Goal: Information Seeking & Learning: Learn about a topic

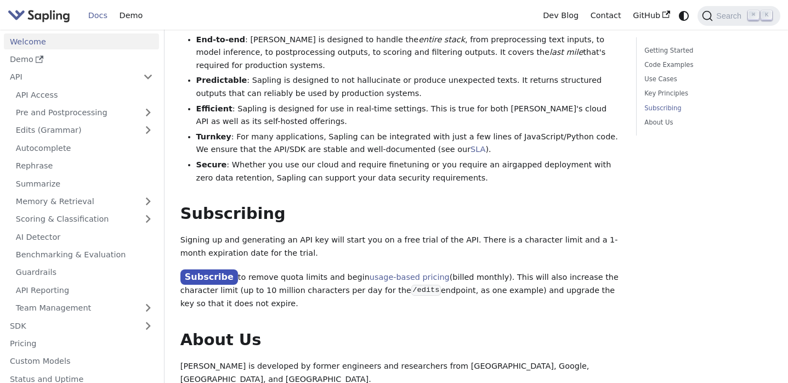
scroll to position [801, 0]
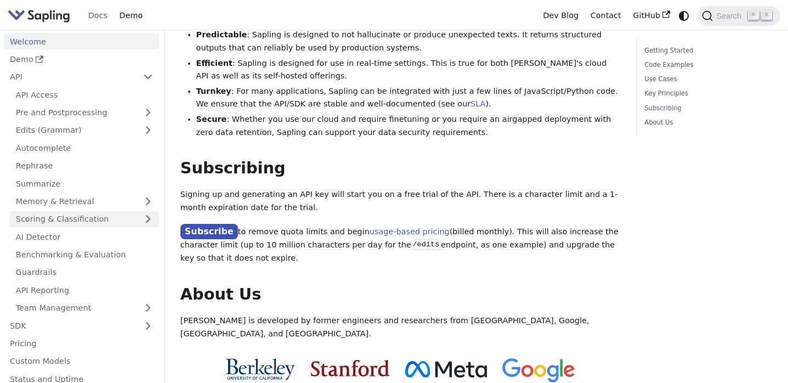
click at [121, 219] on link "Scoring & Classification" at bounding box center [84, 219] width 149 height 16
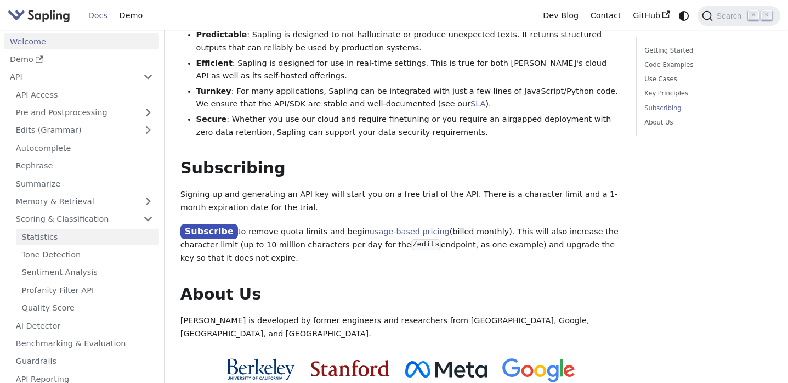
click at [118, 238] on link "Statistics" at bounding box center [87, 237] width 143 height 16
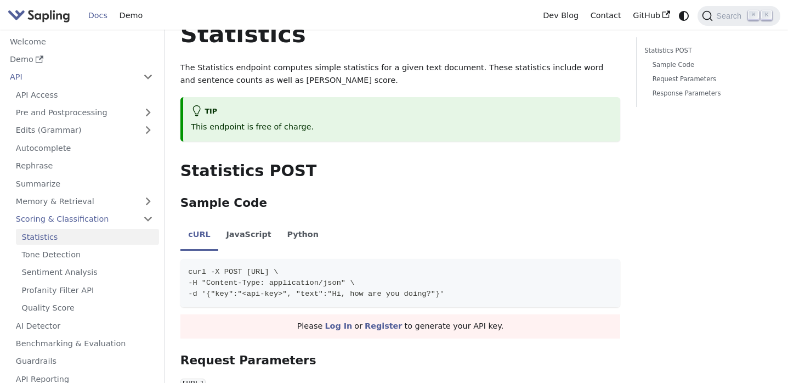
scroll to position [41, 0]
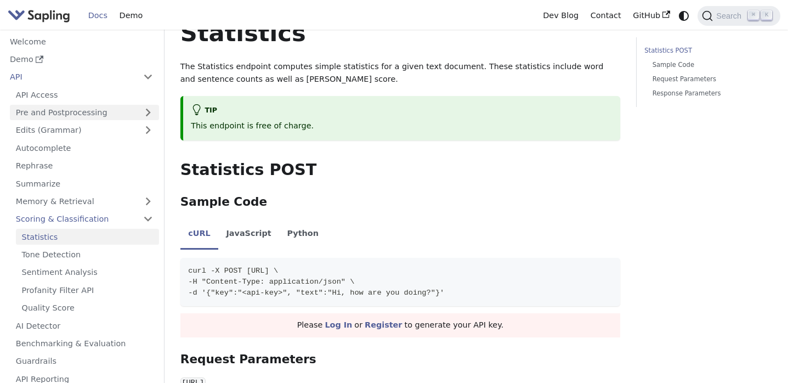
click at [70, 117] on link "Pre and Postprocessing" at bounding box center [84, 113] width 149 height 16
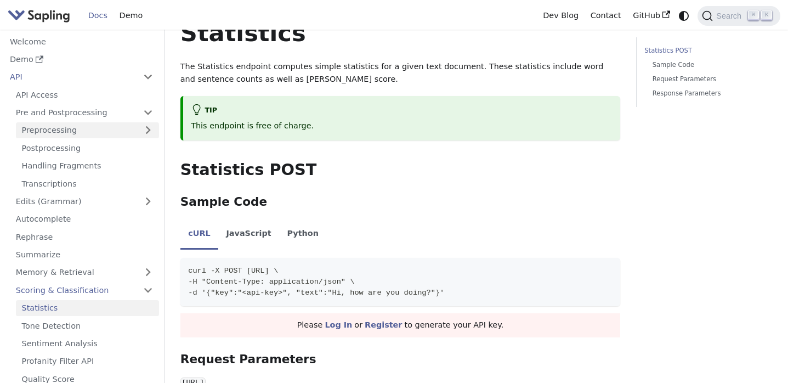
click at [88, 134] on link "Preprocessing" at bounding box center [87, 130] width 143 height 16
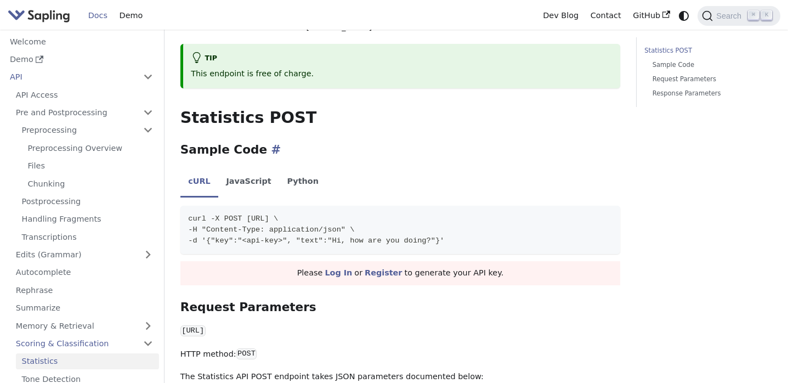
scroll to position [247, 0]
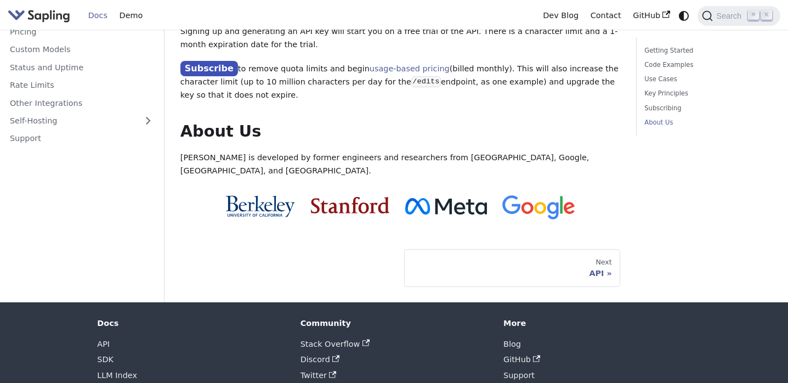
scroll to position [964, 0]
